Goal: Communication & Community: Answer question/provide support

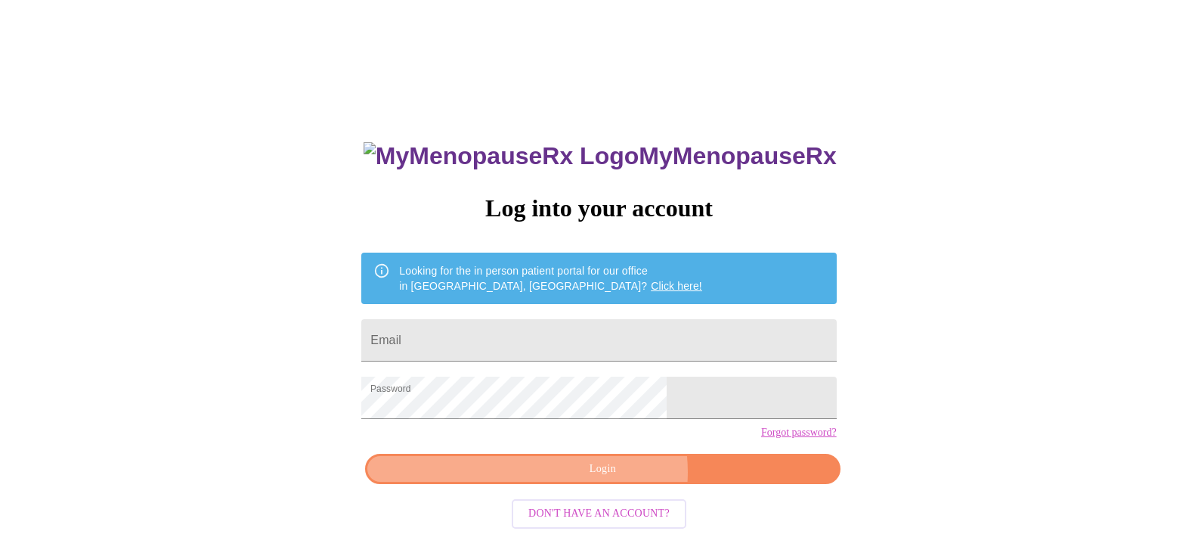
click at [612, 479] on span "Login" at bounding box center [603, 469] width 440 height 19
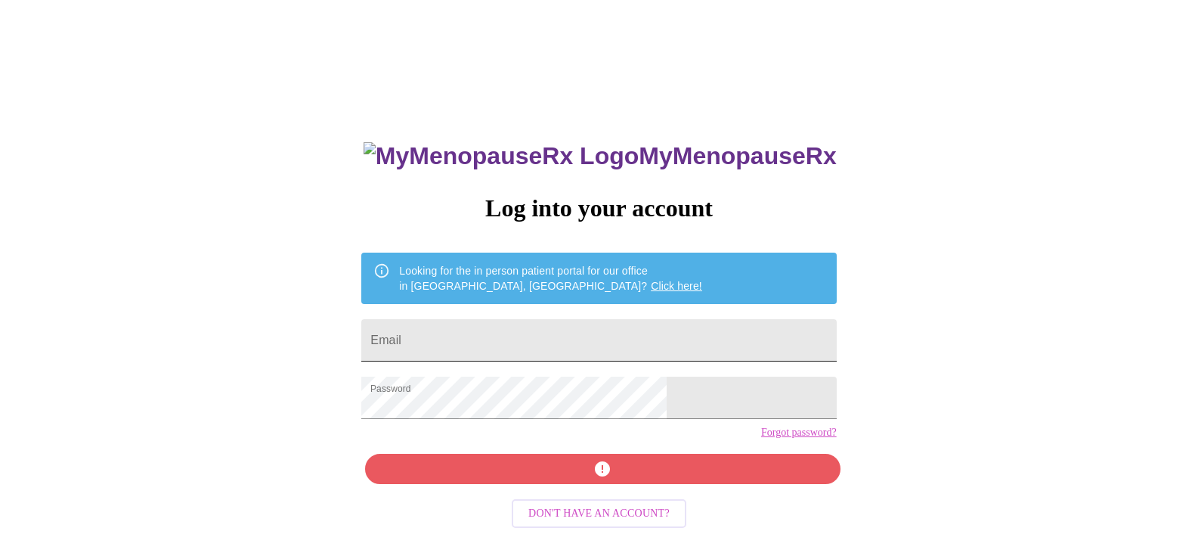
click at [497, 349] on input "Email" at bounding box center [598, 340] width 475 height 42
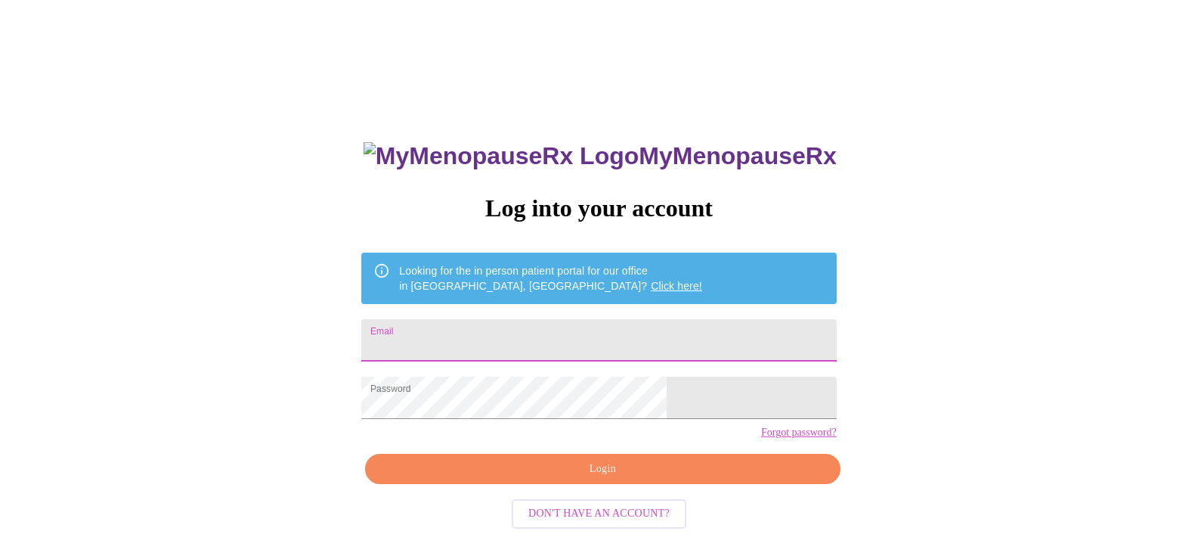
type input "[EMAIL_ADDRESS][DOMAIN_NAME]"
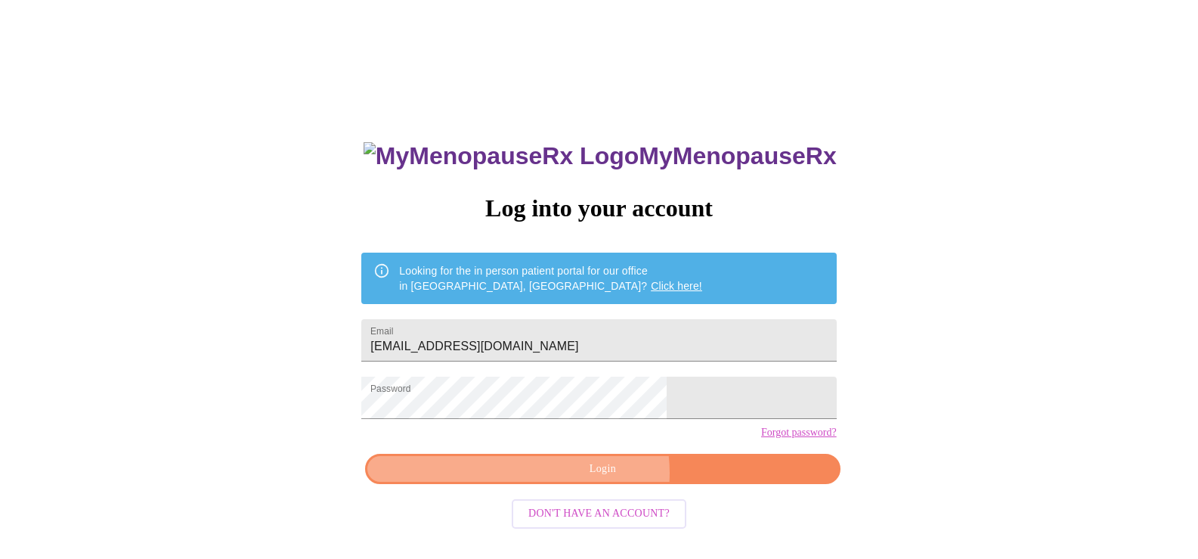
click at [602, 479] on span "Login" at bounding box center [603, 469] width 440 height 19
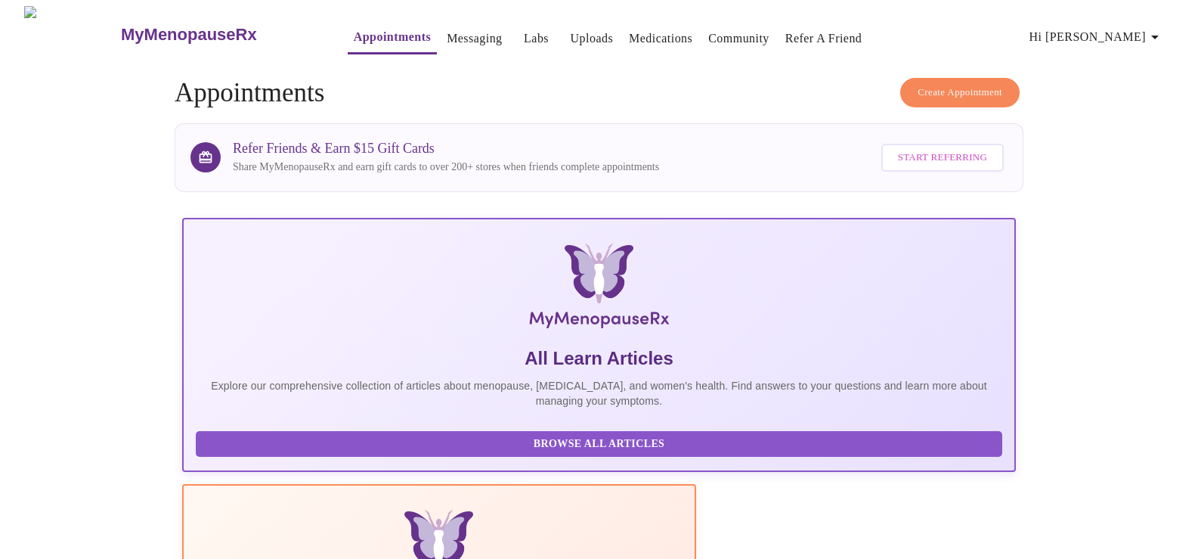
click at [447, 30] on link "Messaging" at bounding box center [474, 38] width 55 height 21
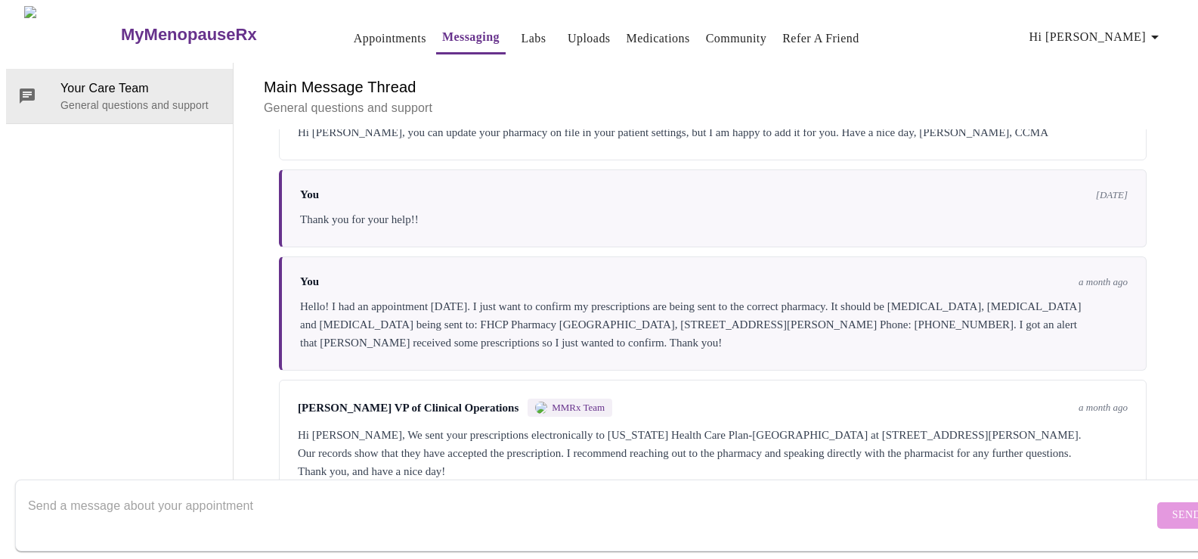
scroll to position [1635, 0]
click at [776, 491] on textarea "Send a message about your appointment" at bounding box center [591, 515] width 1126 height 48
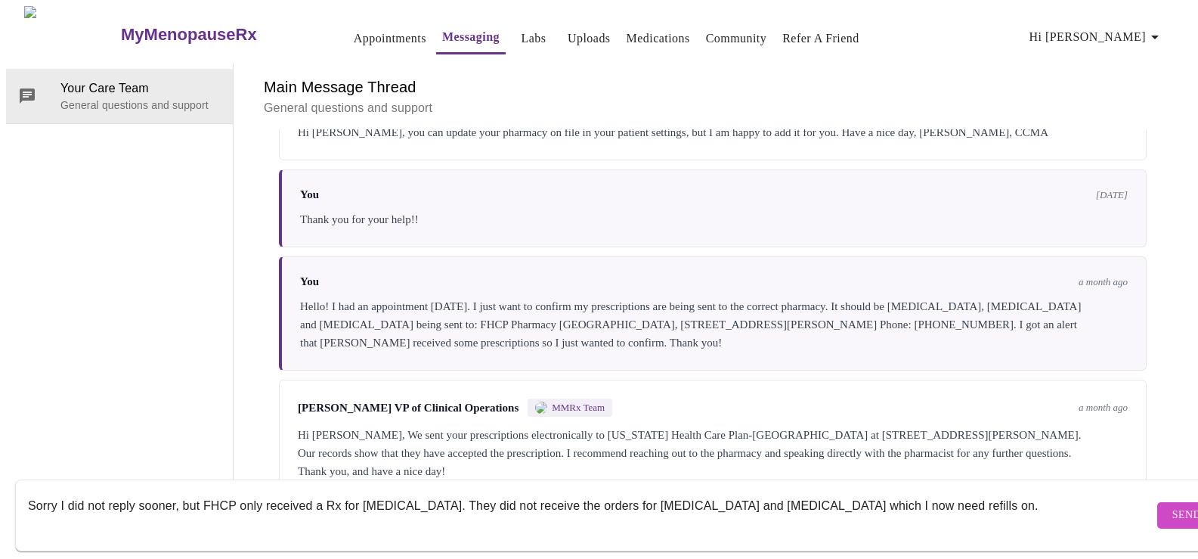
click at [316, 491] on textarea "Sorry I did not reply sooner, but FHCP only received a Rx for [MEDICAL_DATA]. T…" at bounding box center [591, 515] width 1126 height 48
click at [471, 528] on div "Sorry I did not reply sooner, but FHCP only received an Rx for [MEDICAL_DATA]. …" at bounding box center [591, 515] width 1126 height 58
click at [953, 498] on textarea "Sorry I did not reply sooner, but FHCP only received an Rx for [MEDICAL_DATA]. …" at bounding box center [591, 515] width 1126 height 48
click at [237, 491] on textarea "Sorry I did not reply sooner, but FHCP only received an Rx for [MEDICAL_DATA]. …" at bounding box center [591, 515] width 1126 height 48
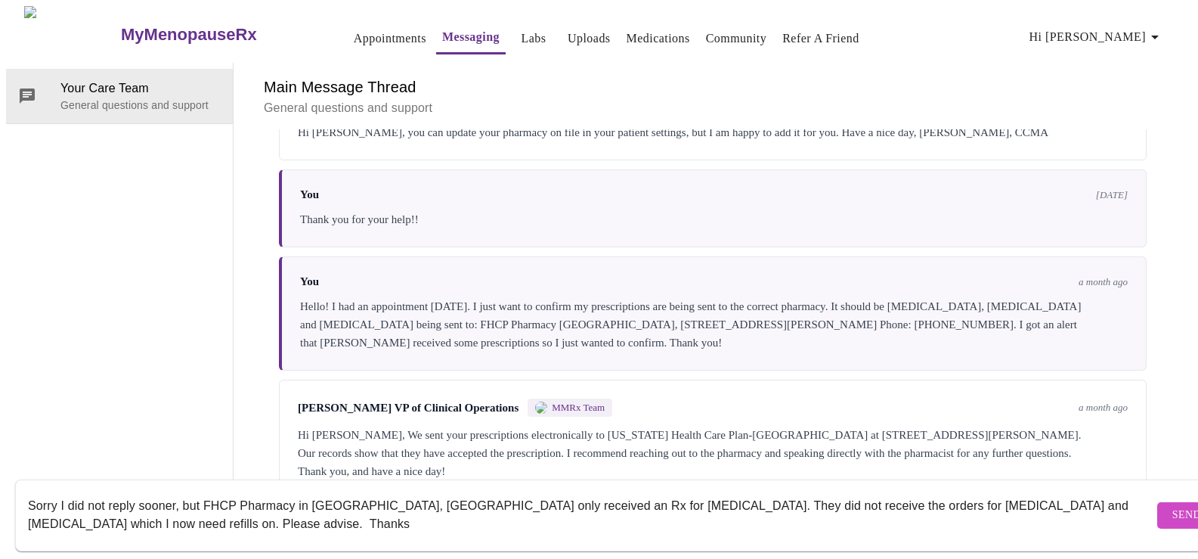
type textarea "Sorry I did not reply sooner, but FHCP Pharmacy in [GEOGRAPHIC_DATA], [GEOGRAPH…"
click at [1173, 506] on span "Send" at bounding box center [1187, 515] width 29 height 19
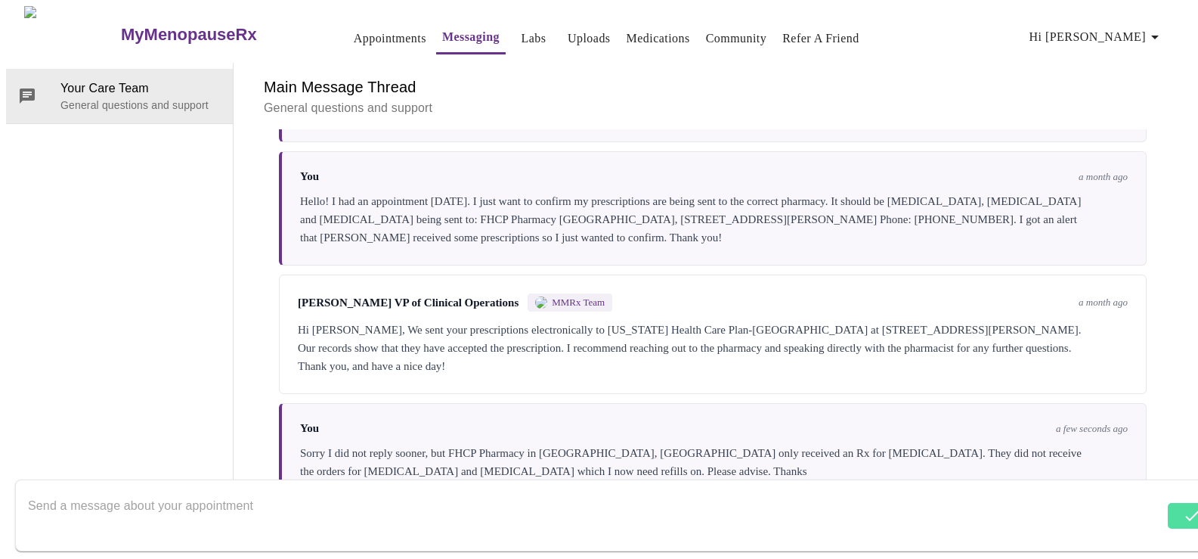
scroll to position [0, 0]
click at [360, 33] on link "Appointments" at bounding box center [390, 38] width 73 height 21
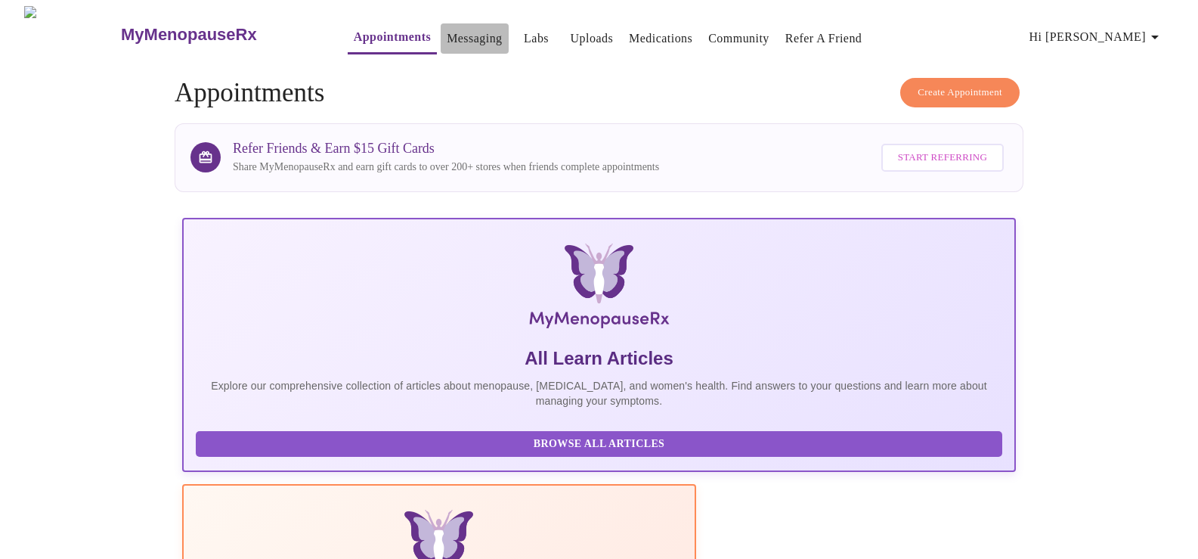
click at [447, 37] on link "Messaging" at bounding box center [474, 38] width 55 height 21
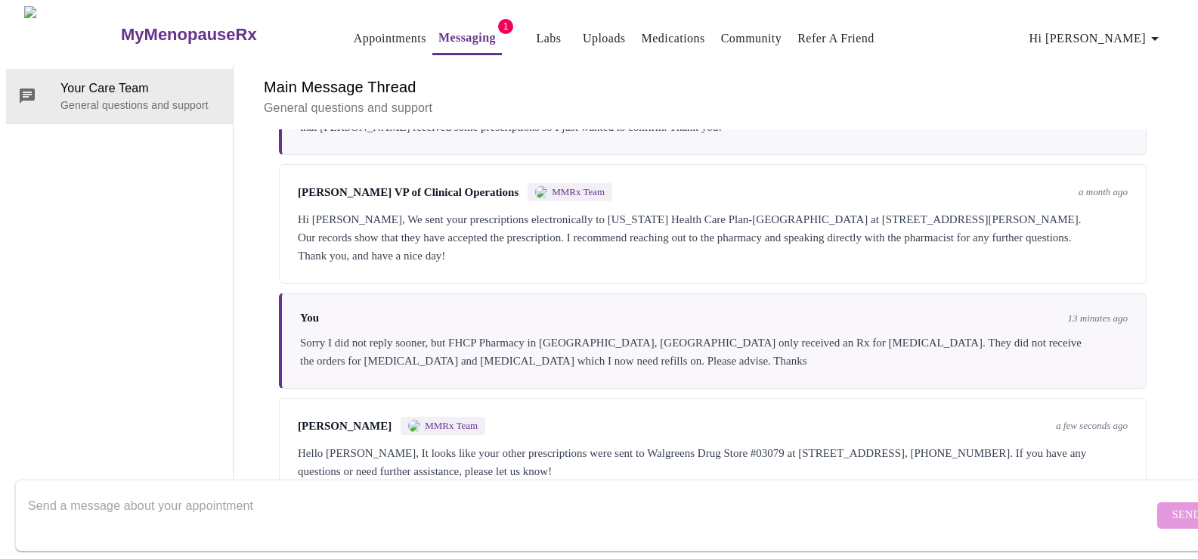
scroll to position [1857, 0]
click at [920, 492] on textarea "Send a message about your appointment" at bounding box center [591, 515] width 1126 height 48
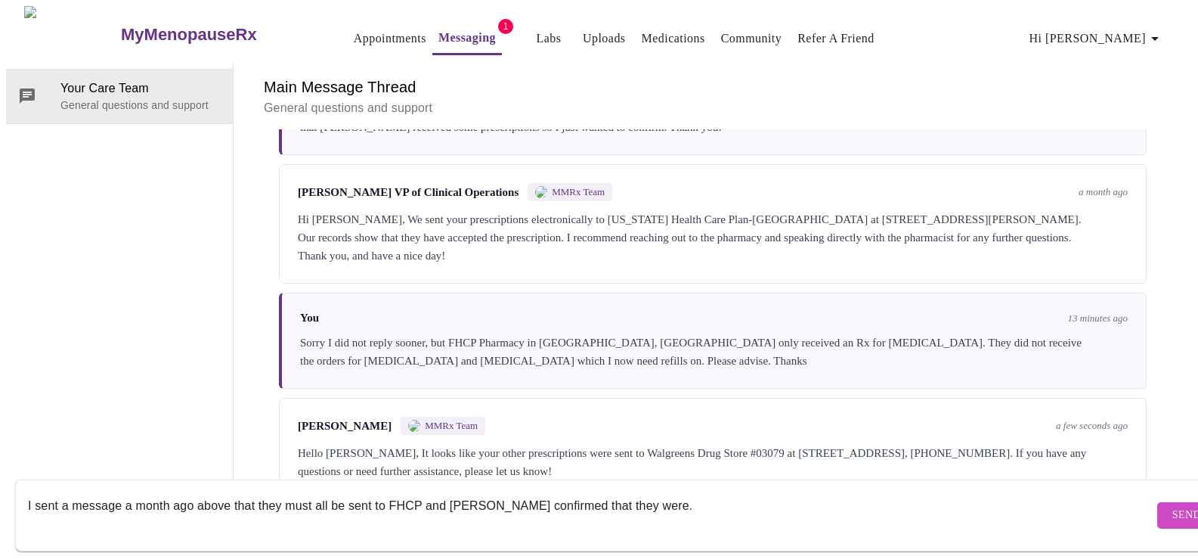
click at [200, 492] on textarea "I sent a message a month ago above that they must all be sent to FHCP and [PERS…" at bounding box center [591, 515] width 1126 height 48
click at [256, 491] on textarea "I sent a message a month ago (see above that they must all be sent to FHCP and …" at bounding box center [591, 515] width 1126 height 48
click at [456, 491] on textarea "I sent a message a month ago (see above) that they must all be sent to FHCP and…" at bounding box center [591, 515] width 1126 height 48
click at [791, 496] on textarea "I sent a message a month ago (see above) that they must all be sent to FHCP Pha…" at bounding box center [591, 515] width 1126 height 48
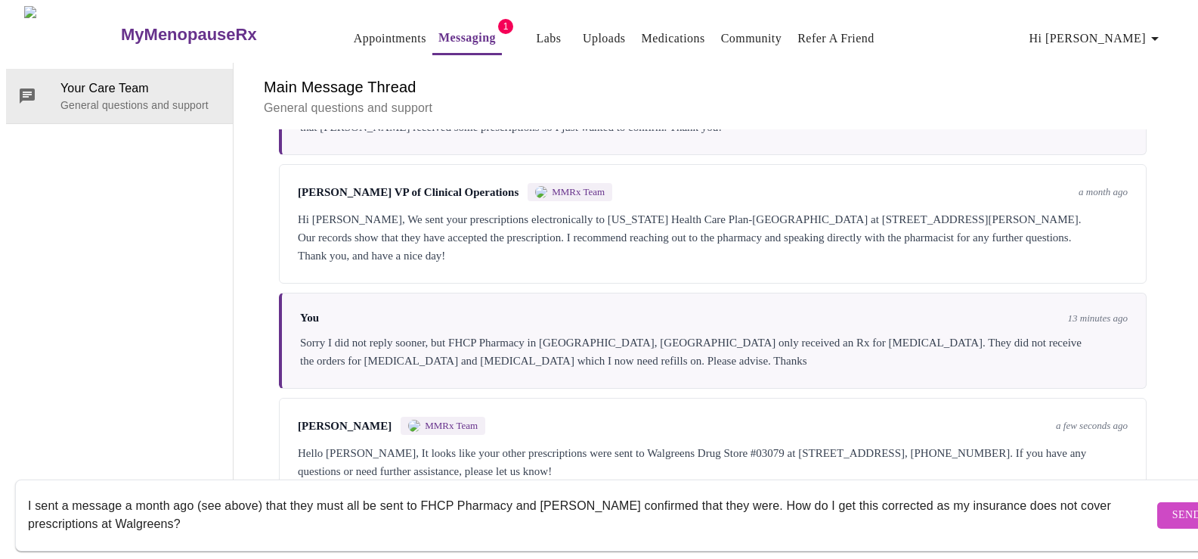
drag, startPoint x: 291, startPoint y: 489, endPoint x: 377, endPoint y: 490, distance: 86.2
click at [377, 491] on textarea "I sent a message a month ago (see above) that they must all be sent to FHCP Pha…" at bounding box center [591, 515] width 1126 height 48
drag, startPoint x: 291, startPoint y: 116, endPoint x: 517, endPoint y: 122, distance: 226.1
click at [517, 183] on div "[PERSON_NAME] VP of Clinical Operations MMRx Team" at bounding box center [455, 192] width 314 height 18
copy span "[PERSON_NAME] VP of Clinical Operations"
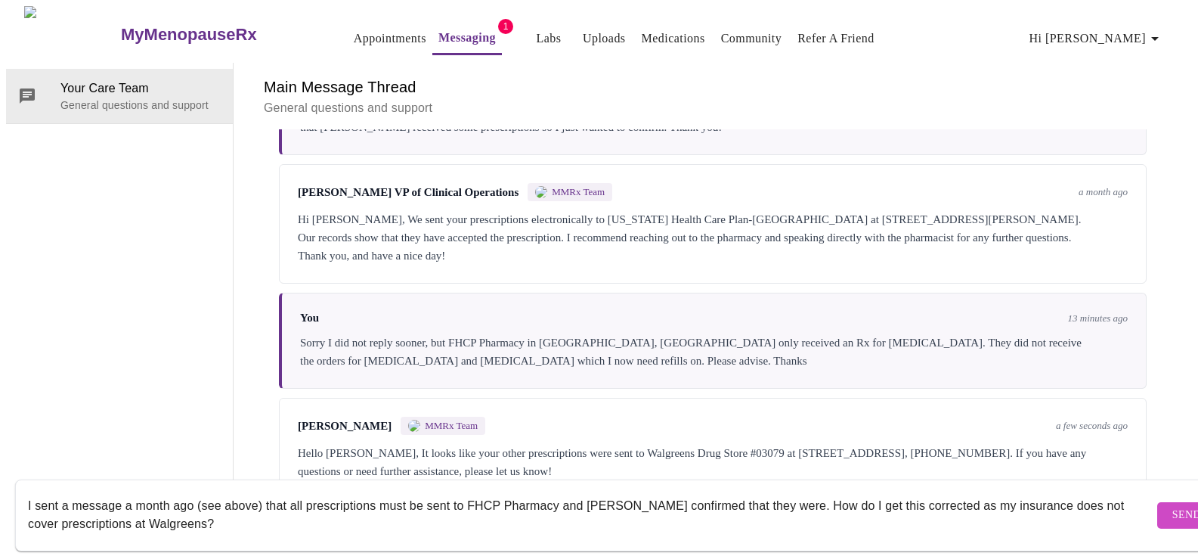
drag, startPoint x: 588, startPoint y: 489, endPoint x: 685, endPoint y: 490, distance: 96.8
click at [685, 491] on textarea "I sent a message a month ago (see above) that all prescriptions must be sent to…" at bounding box center [591, 515] width 1126 height 48
paste textarea "VP of Clinical Operations"
type textarea "I sent a message a month ago (see above) that all prescriptions must be sent to…"
click at [1173, 506] on span "Send" at bounding box center [1187, 515] width 29 height 19
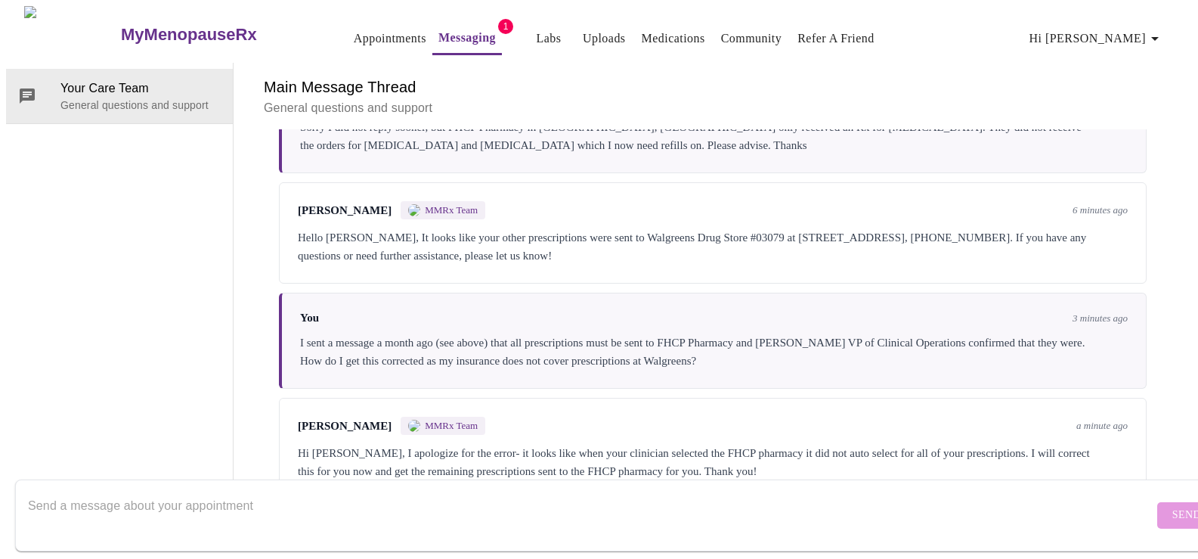
scroll to position [2080, 0]
click at [544, 491] on textarea "Send a message about your appointment" at bounding box center [591, 515] width 1126 height 48
type textarea "Great, thanks for your help :)"
click at [1167, 503] on button "Send" at bounding box center [1186, 515] width 59 height 26
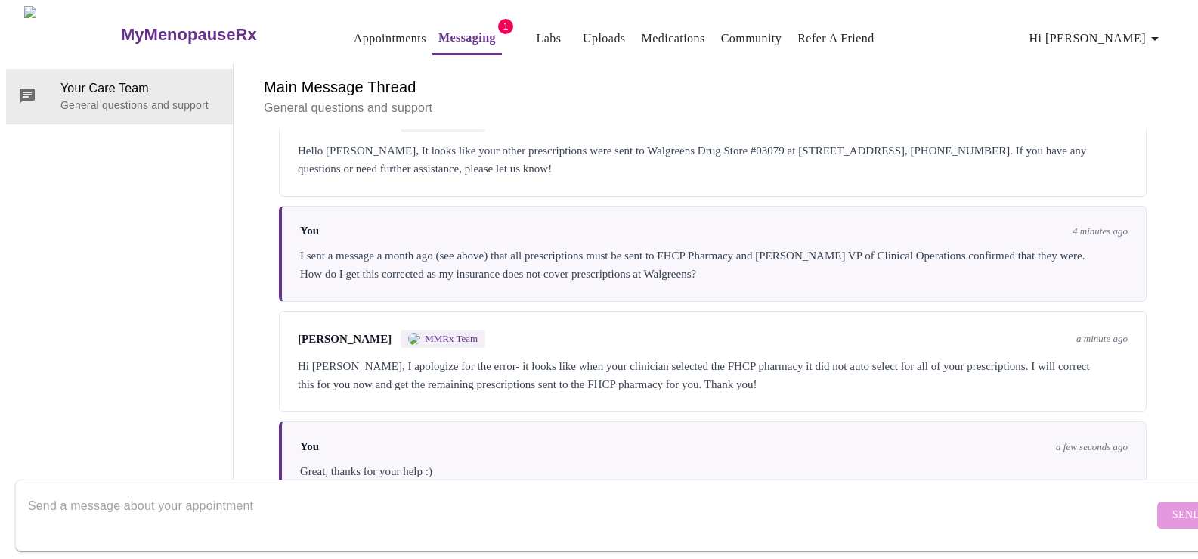
scroll to position [0, 0]
click at [438, 27] on link "Messaging" at bounding box center [466, 37] width 57 height 21
click at [1169, 432] on div "Messages are typically reviewed within 1-2 business days You [DATE] trying to s…" at bounding box center [713, 314] width 922 height 370
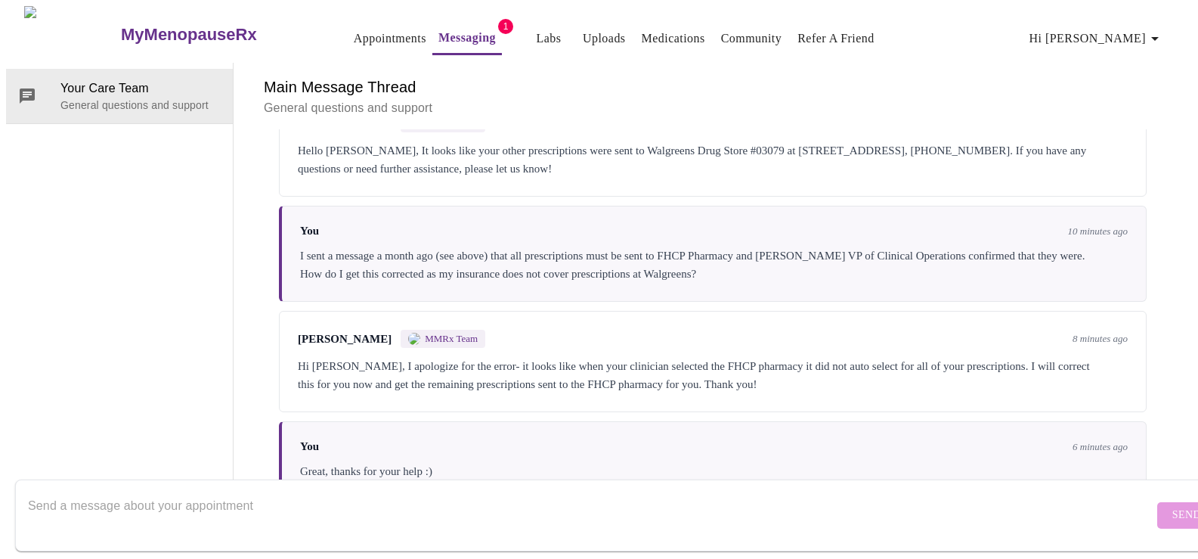
click at [438, 34] on link "Messaging" at bounding box center [466, 37] width 57 height 21
click at [438, 32] on link "Messaging" at bounding box center [466, 37] width 57 height 21
click at [498, 22] on span "1" at bounding box center [505, 26] width 15 height 15
click at [365, 28] on link "Appointments" at bounding box center [390, 38] width 73 height 21
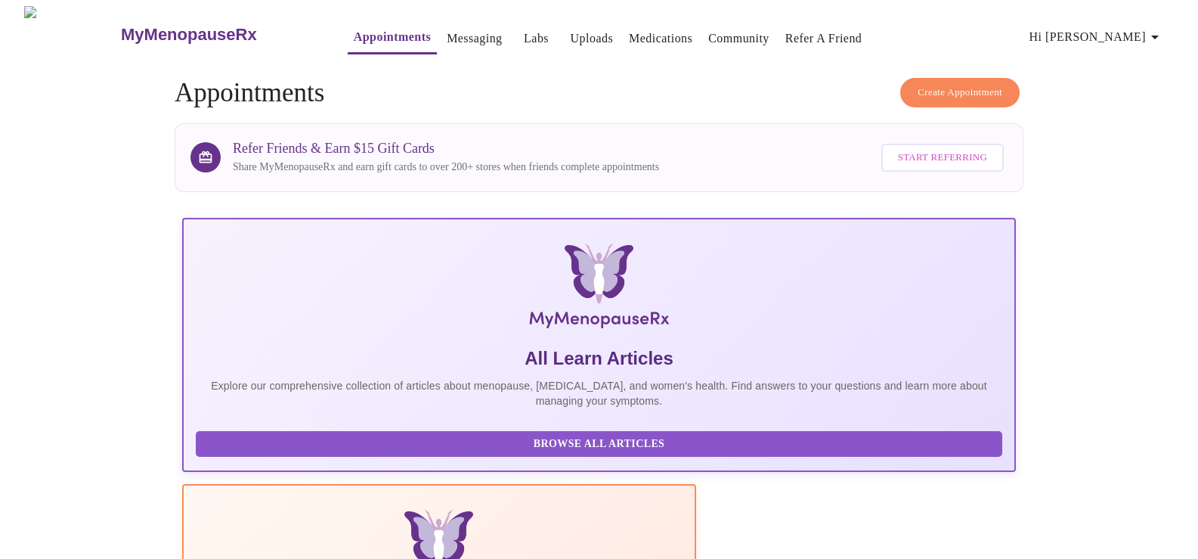
click at [447, 28] on link "Messaging" at bounding box center [474, 38] width 55 height 21
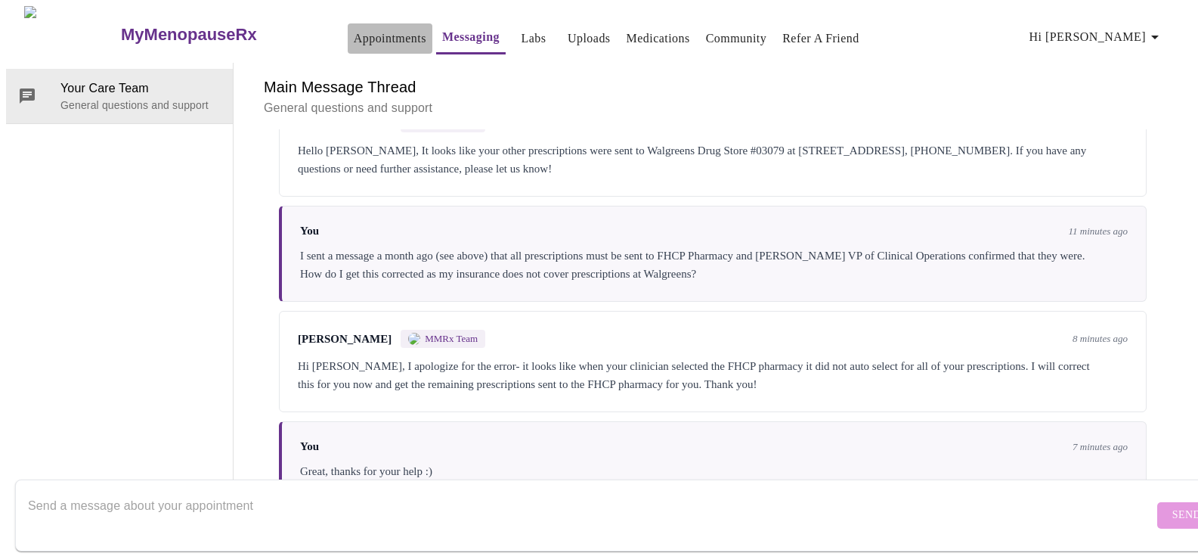
click at [354, 29] on link "Appointments" at bounding box center [390, 38] width 73 height 21
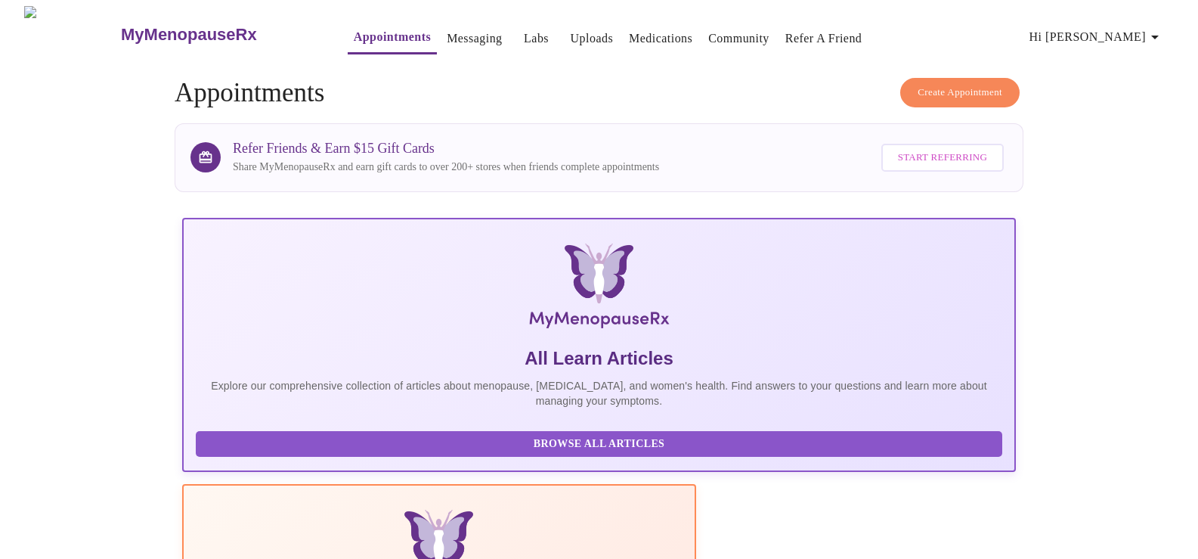
click at [447, 28] on link "Messaging" at bounding box center [474, 38] width 55 height 21
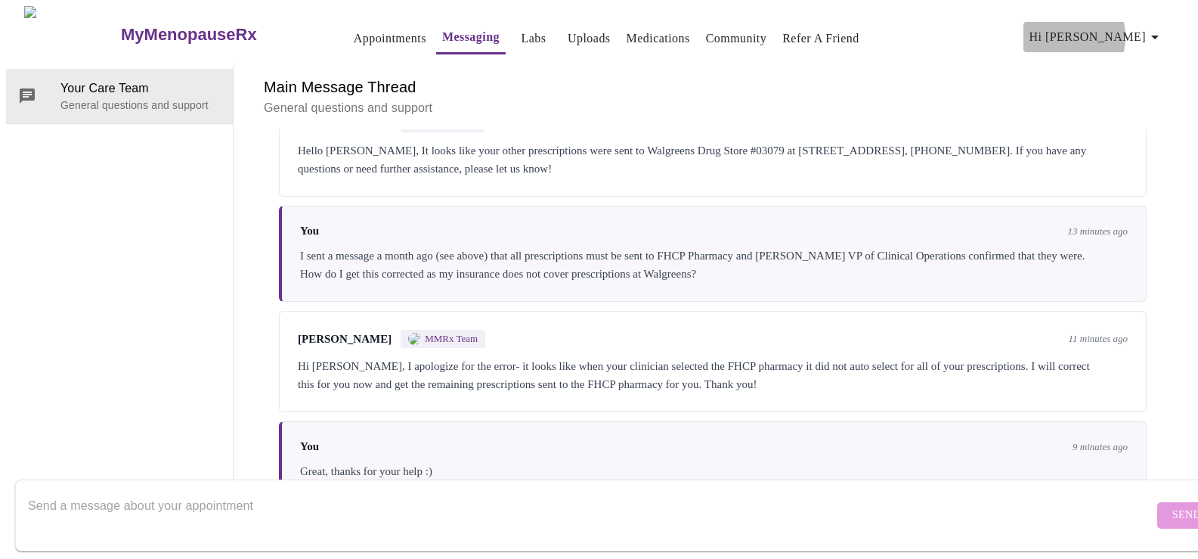
click at [1112, 31] on span "Hi [PERSON_NAME]" at bounding box center [1097, 36] width 135 height 21
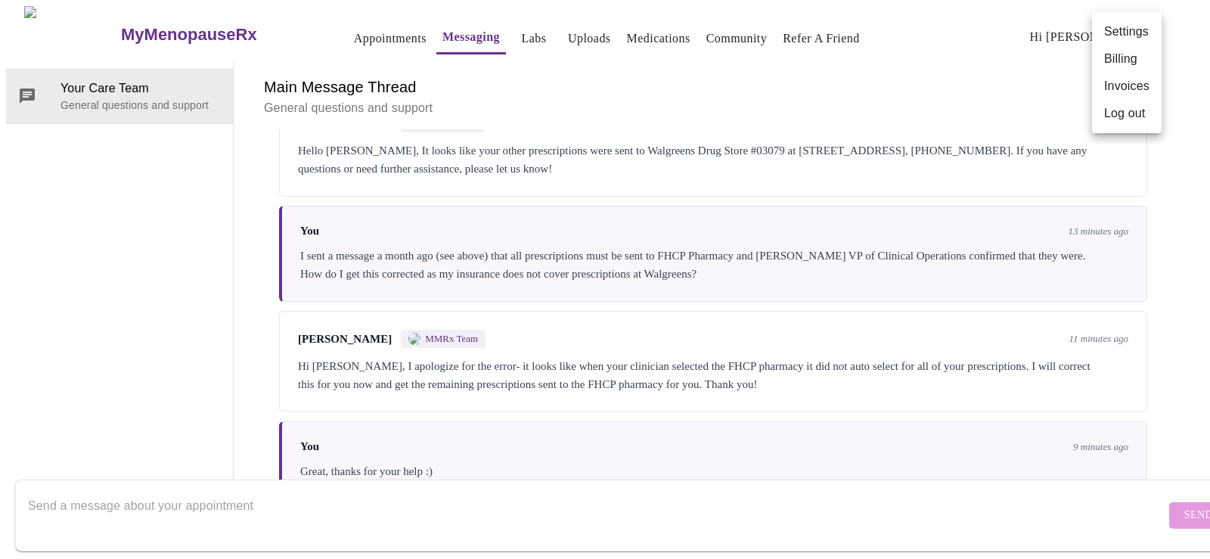
click at [1112, 31] on li "Settings" at bounding box center [1127, 31] width 70 height 27
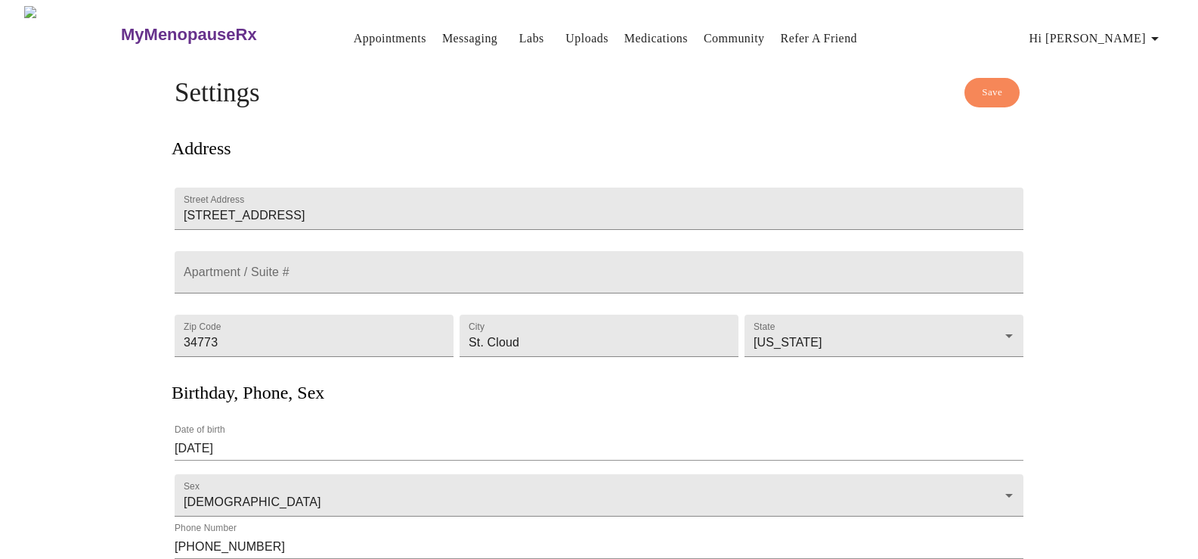
click at [442, 28] on link "Messaging" at bounding box center [469, 38] width 55 height 21
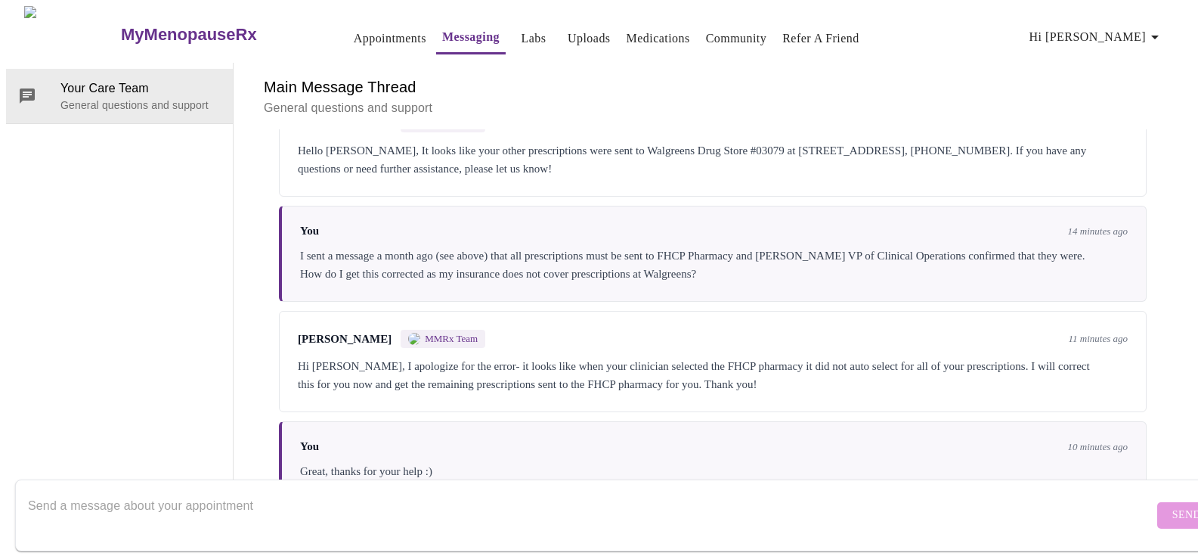
click at [1144, 29] on span "Hi [PERSON_NAME]" at bounding box center [1097, 36] width 135 height 21
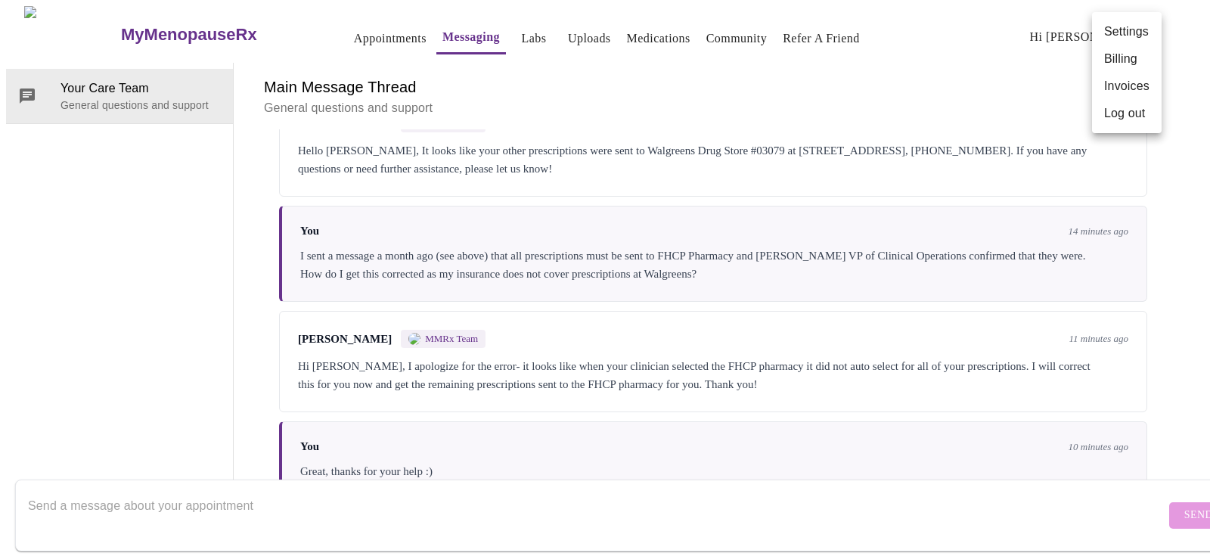
click at [1124, 102] on li "Log out" at bounding box center [1127, 113] width 70 height 27
